Goal: Task Accomplishment & Management: Manage account settings

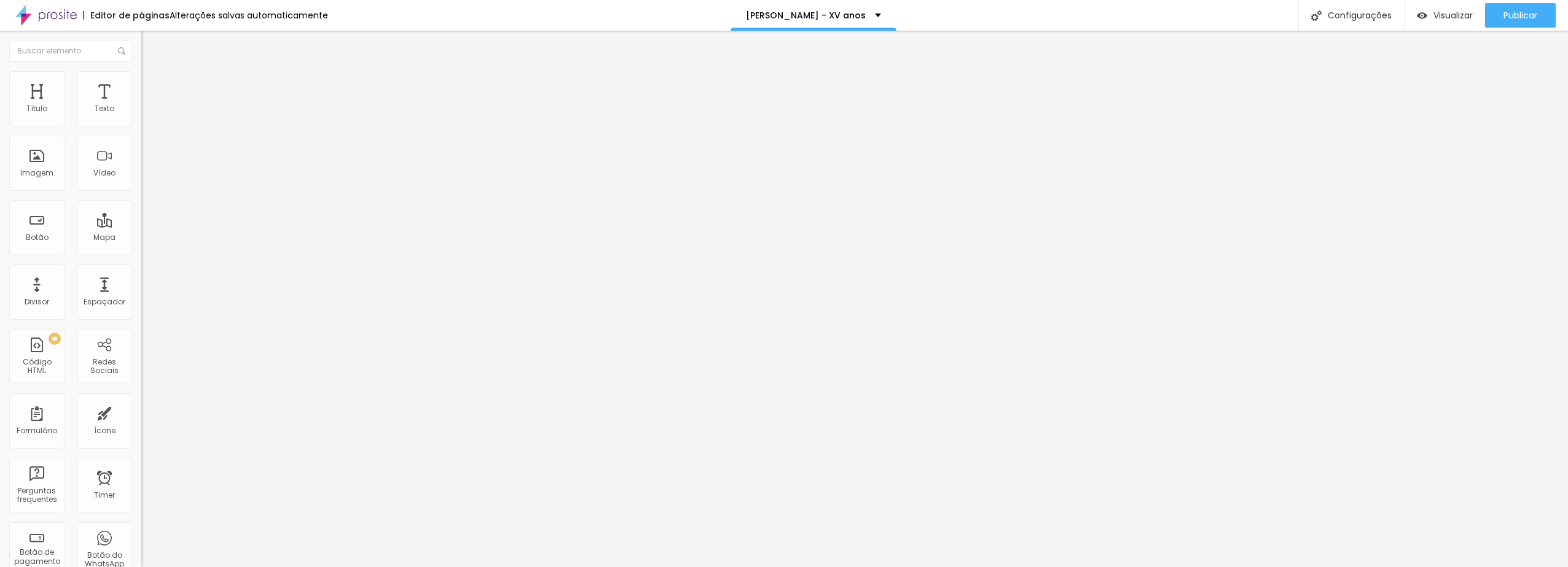
click at [141, 106] on span "Trocar imagem" at bounding box center [175, 100] width 67 height 11
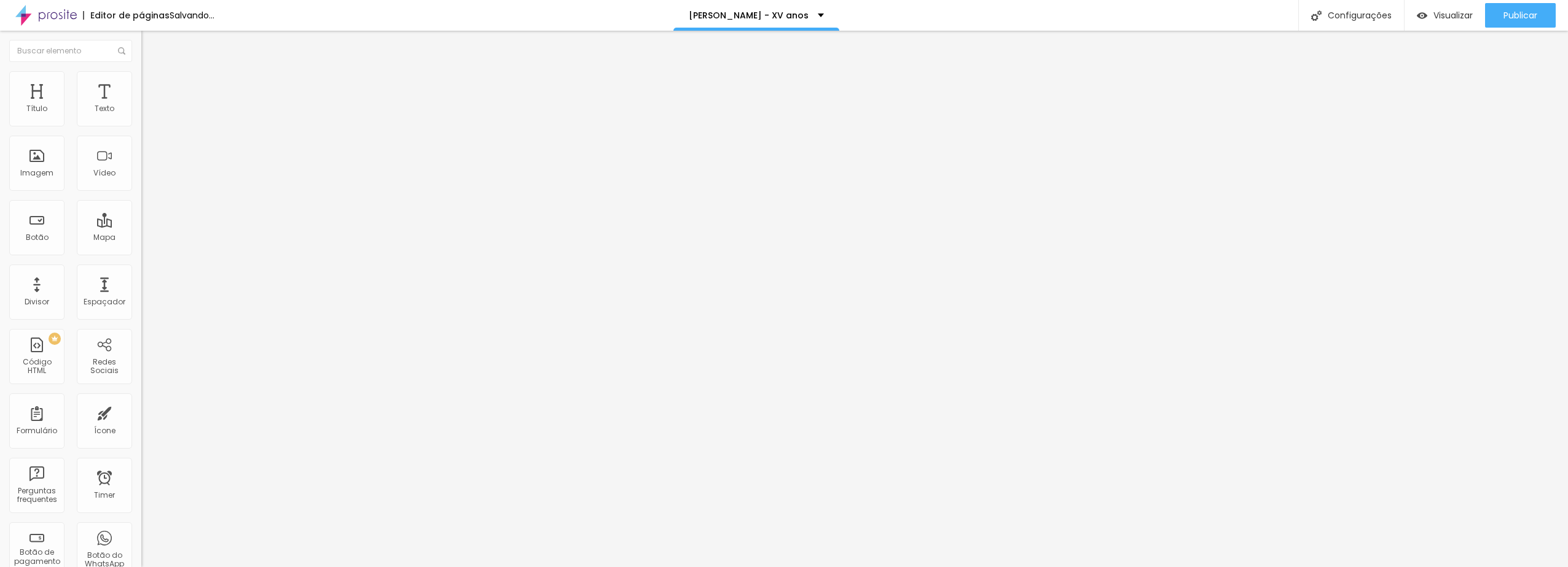
click at [141, 106] on span "Trocar imagem" at bounding box center [175, 100] width 67 height 11
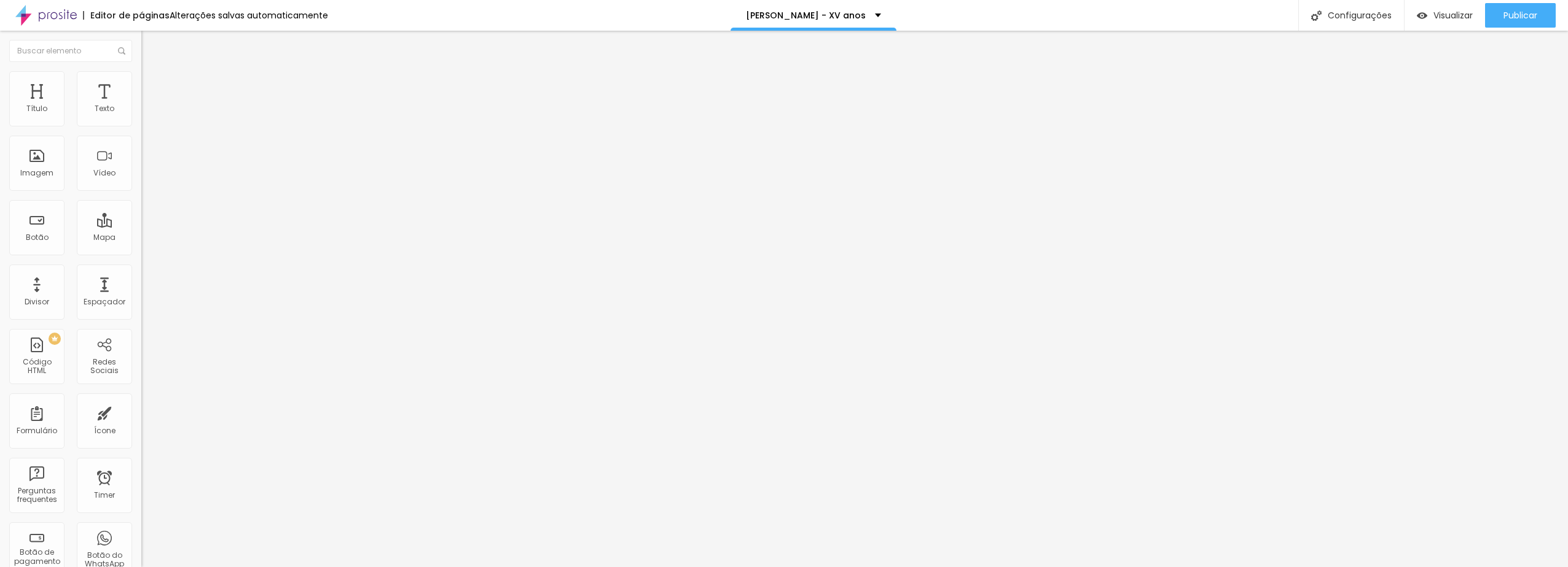
click at [141, 106] on span "Trocar imagem" at bounding box center [175, 100] width 67 height 11
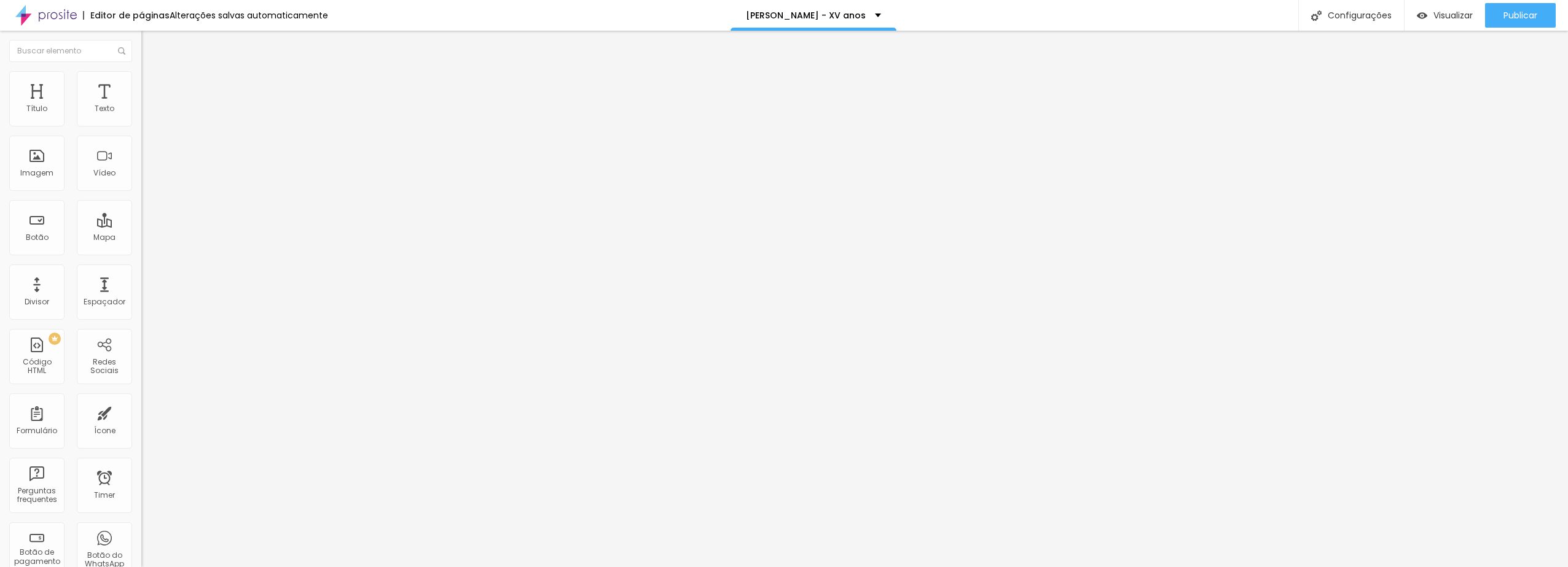
click at [141, 253] on input "[URL][DOMAIN_NAME]" at bounding box center [214, 247] width 148 height 12
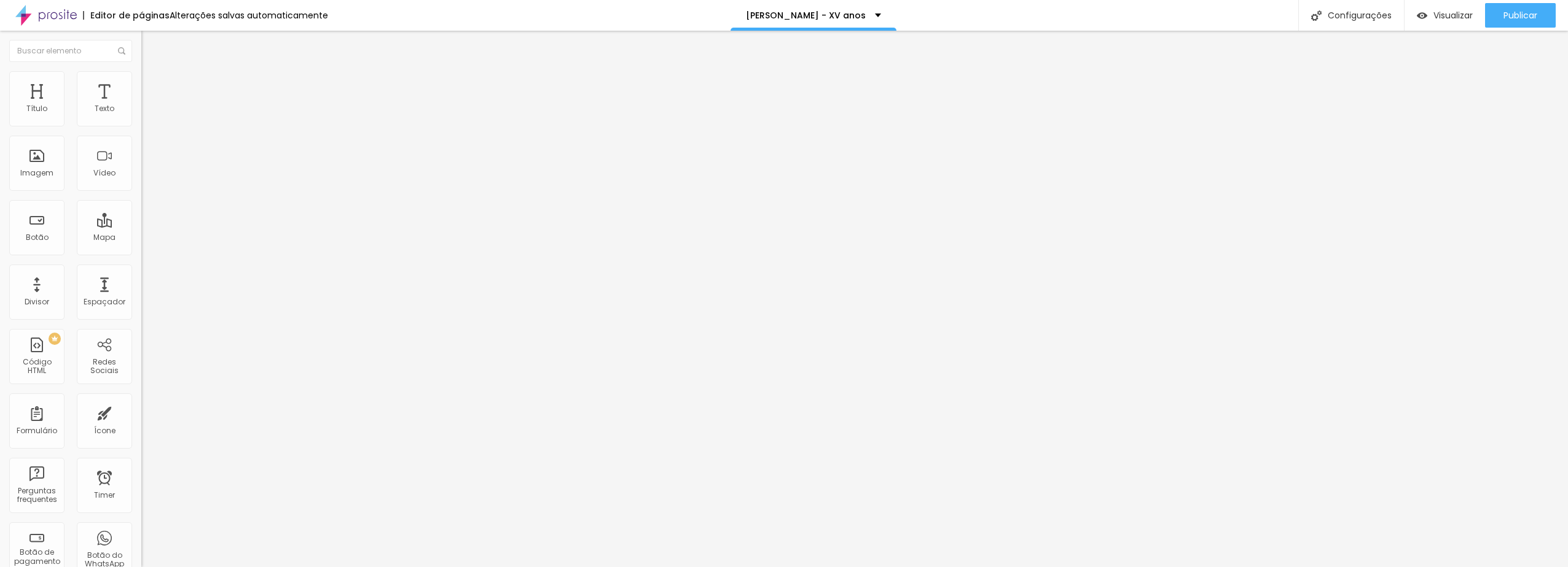
paste input "[URL][DOMAIN_NAME]"
type input "[URL][DOMAIN_NAME]"
click at [1450, 16] on span "Visualizar" at bounding box center [1453, 16] width 40 height 10
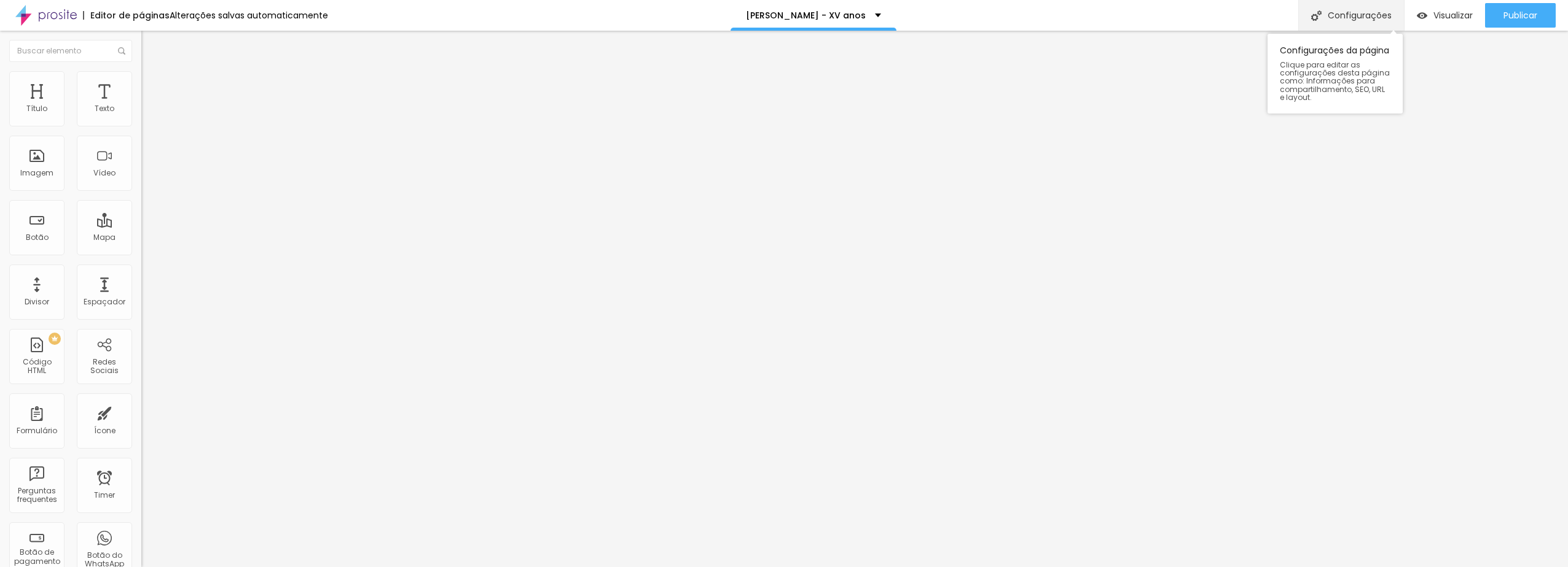
click at [1335, 14] on div "Configurações" at bounding box center [1351, 15] width 106 height 31
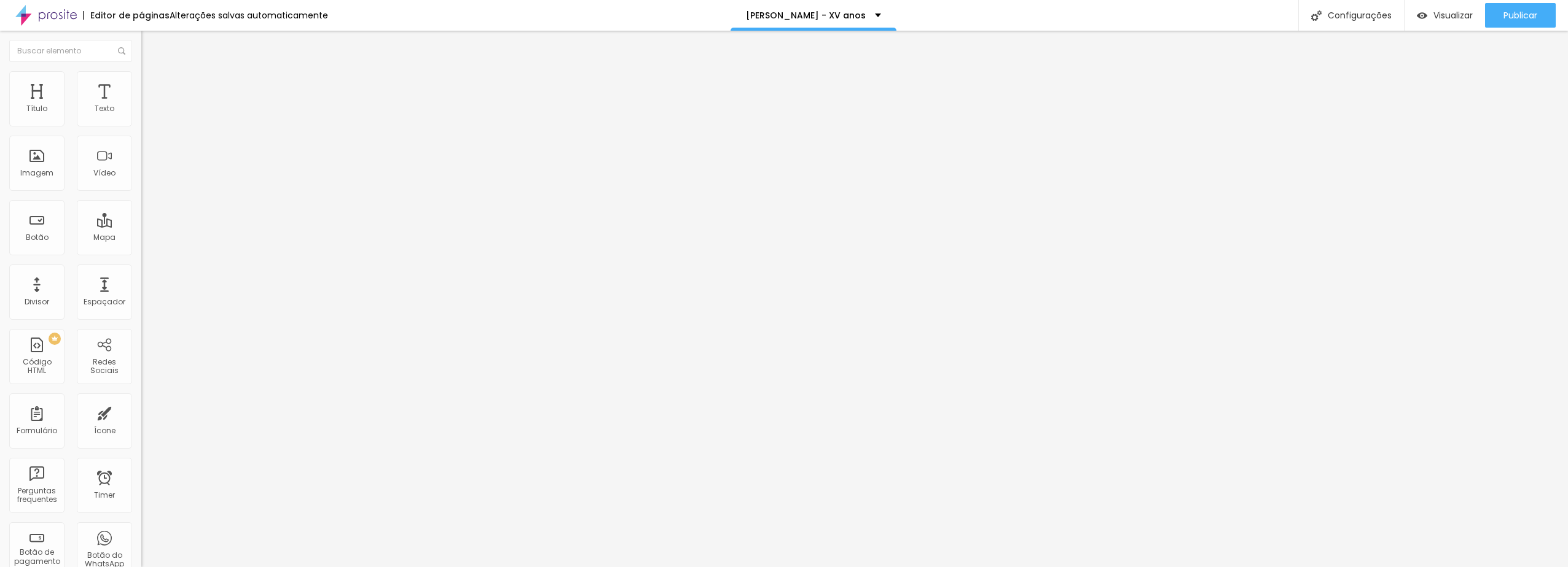
click at [1522, 18] on span "Publicar" at bounding box center [1520, 16] width 34 height 10
